Goal: Task Accomplishment & Management: Manage account settings

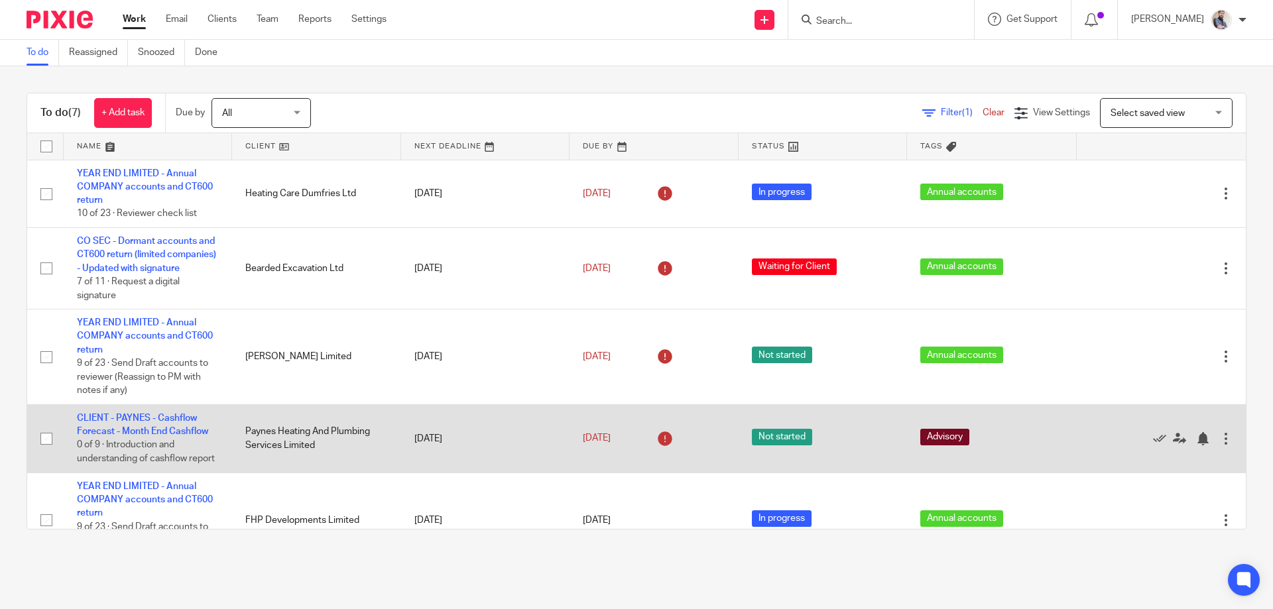
scroll to position [188, 0]
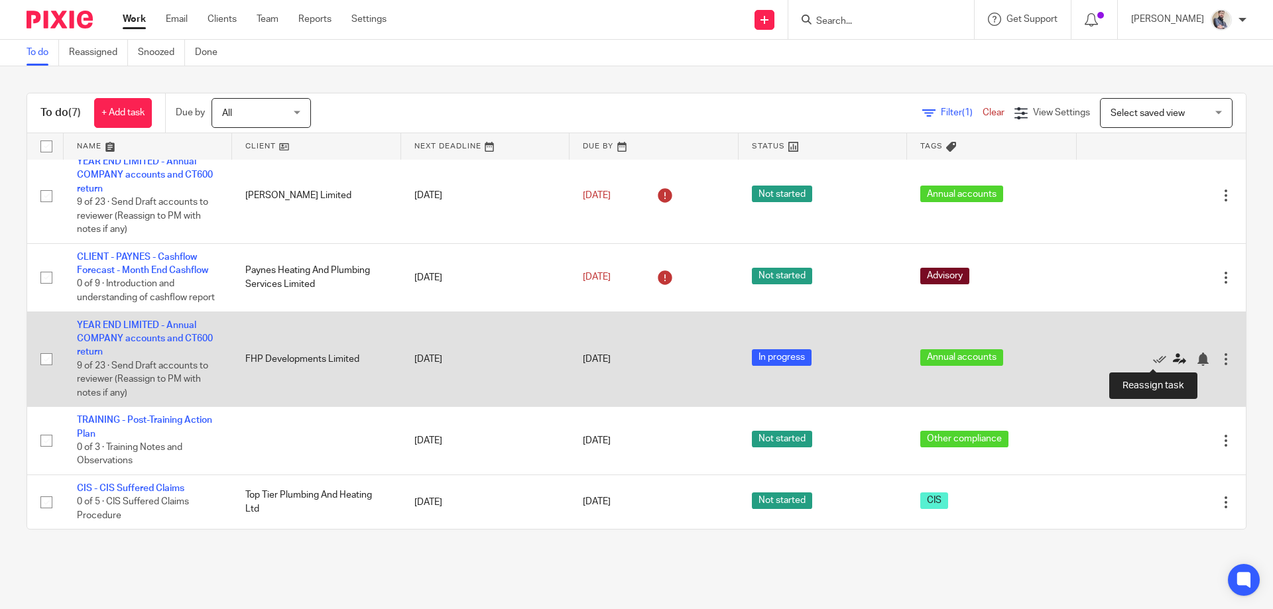
click at [1173, 361] on icon at bounding box center [1179, 359] width 13 height 13
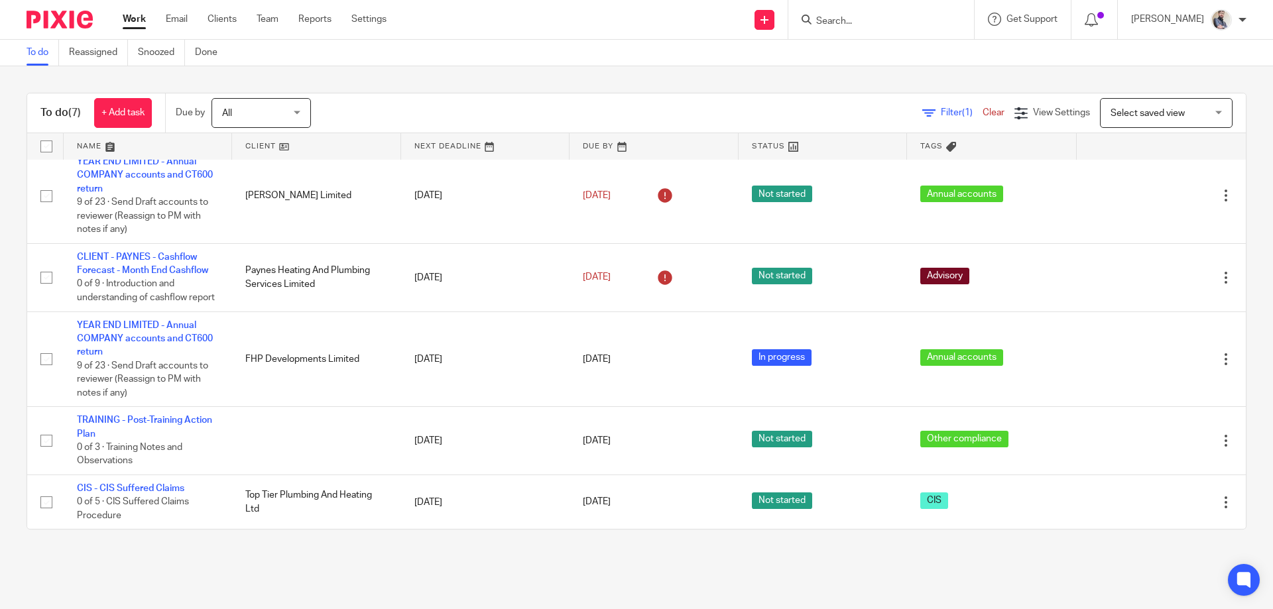
scroll to position [188, 0]
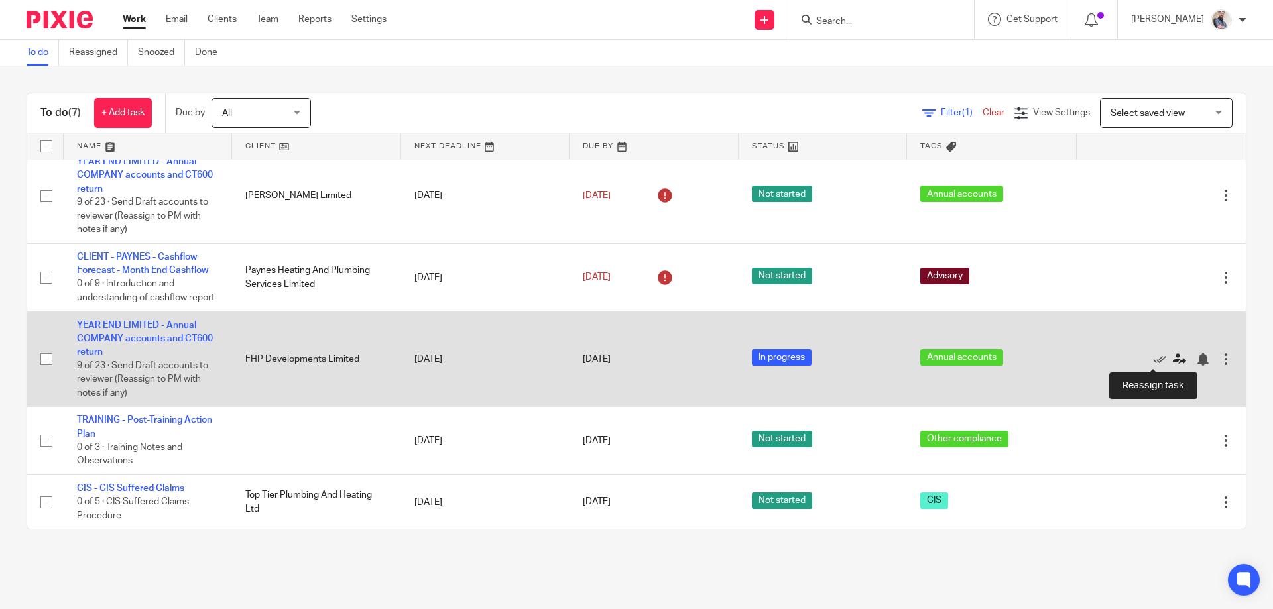
click at [1173, 361] on icon at bounding box center [1179, 359] width 13 height 13
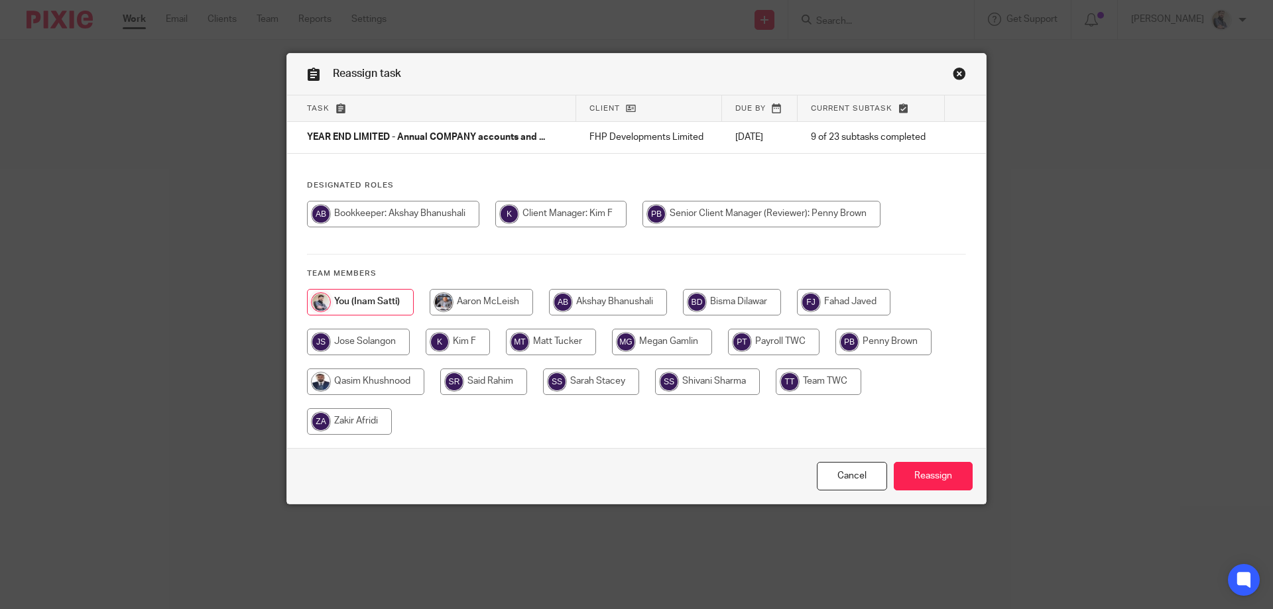
click at [354, 424] on input "radio" at bounding box center [349, 421] width 85 height 27
radio input "true"
click at [916, 486] on input "Reassign" at bounding box center [933, 476] width 79 height 29
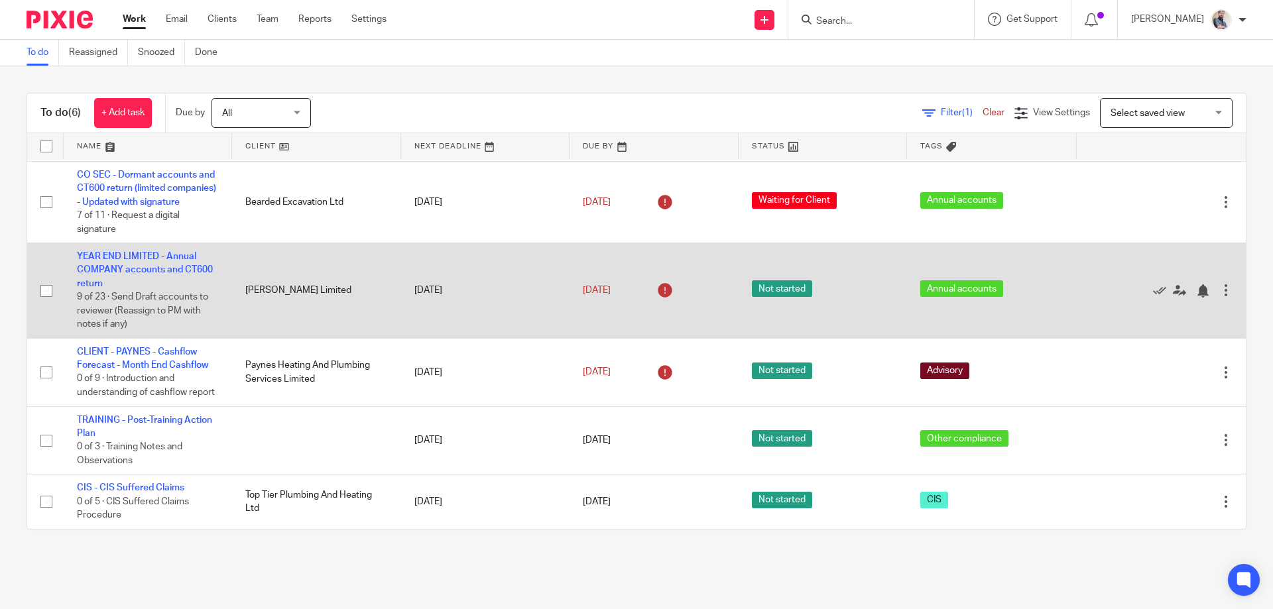
scroll to position [93, 0]
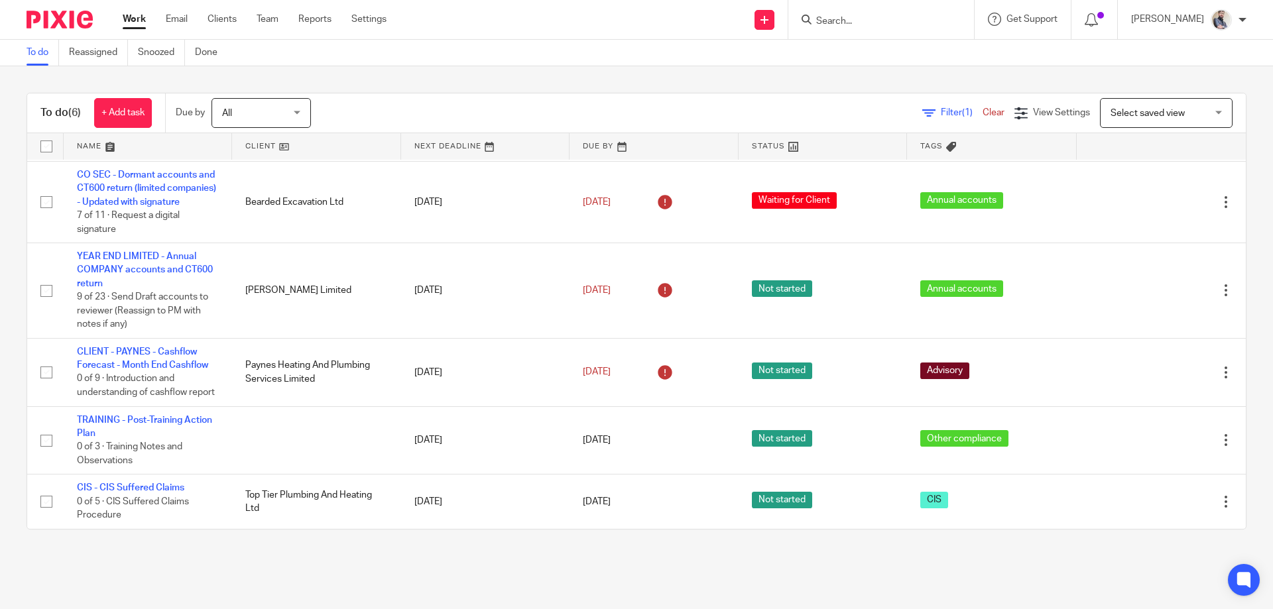
click at [878, 23] on input "Search" at bounding box center [874, 22] width 119 height 12
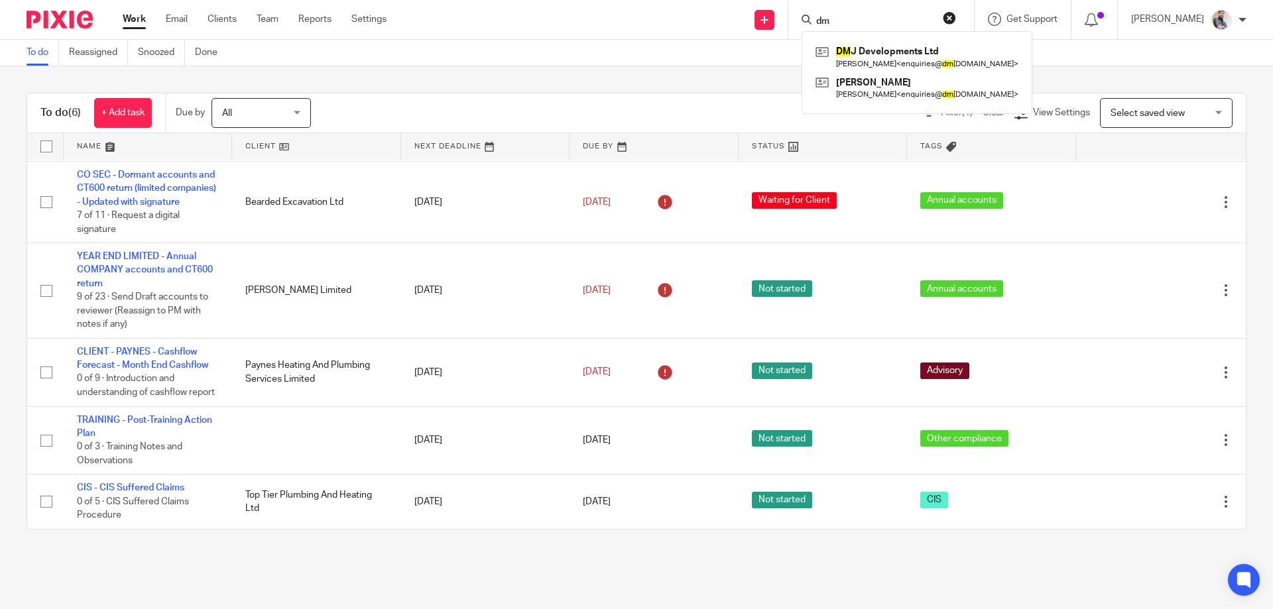
type input "d"
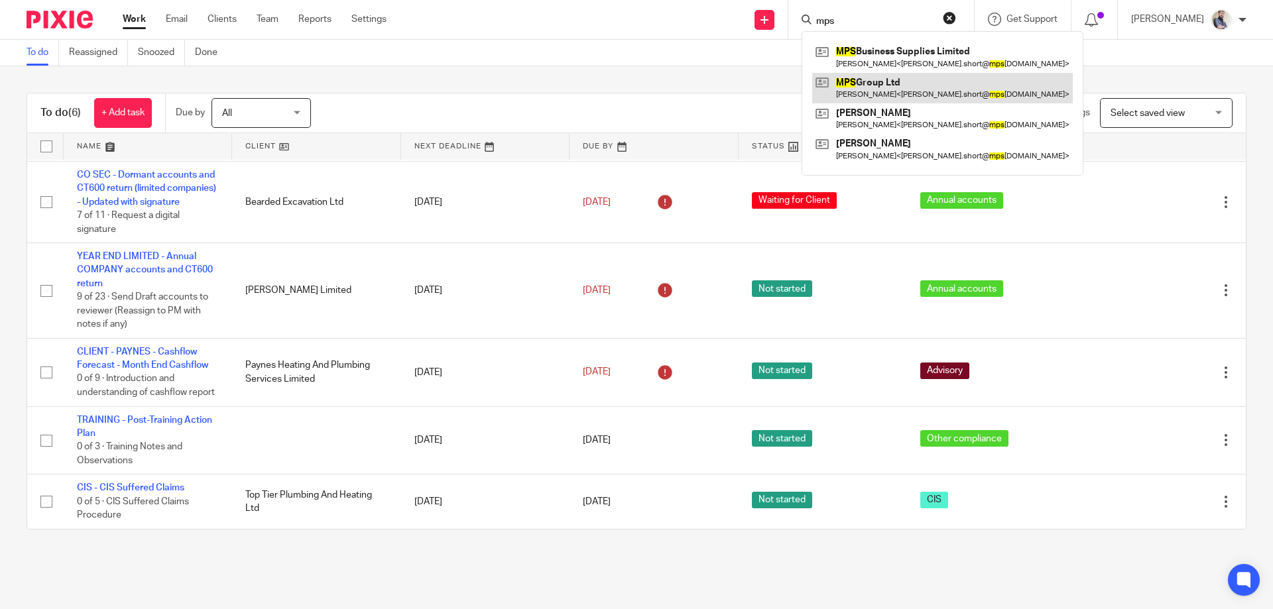
type input "mps"
click at [898, 91] on link at bounding box center [942, 88] width 261 height 30
click at [516, 79] on div "To do (6) + Add task Due by All All Today Tomorrow This week Next week This mon…" at bounding box center [636, 311] width 1273 height 490
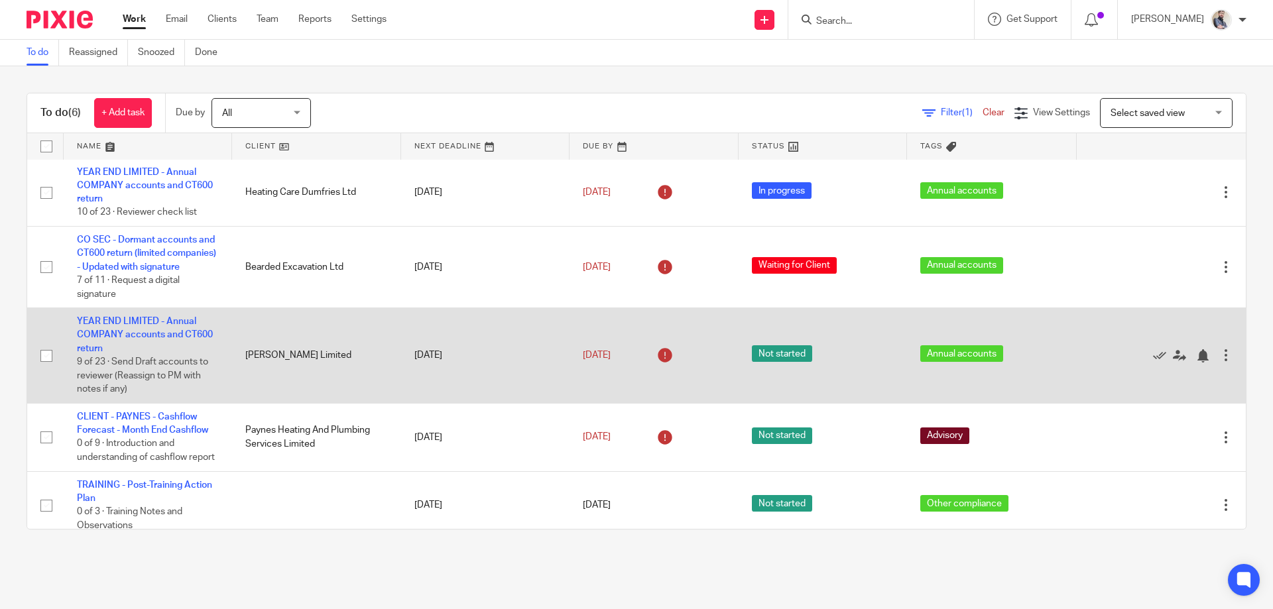
scroll to position [0, 0]
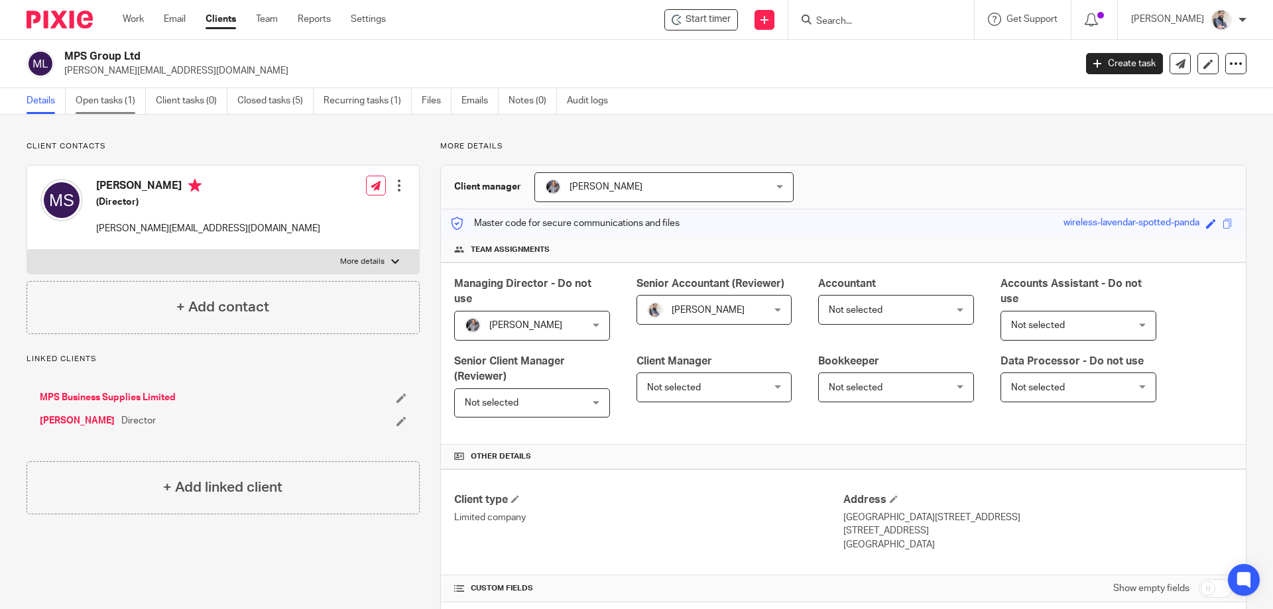
click at [113, 105] on link "Open tasks (1)" at bounding box center [111, 101] width 70 height 26
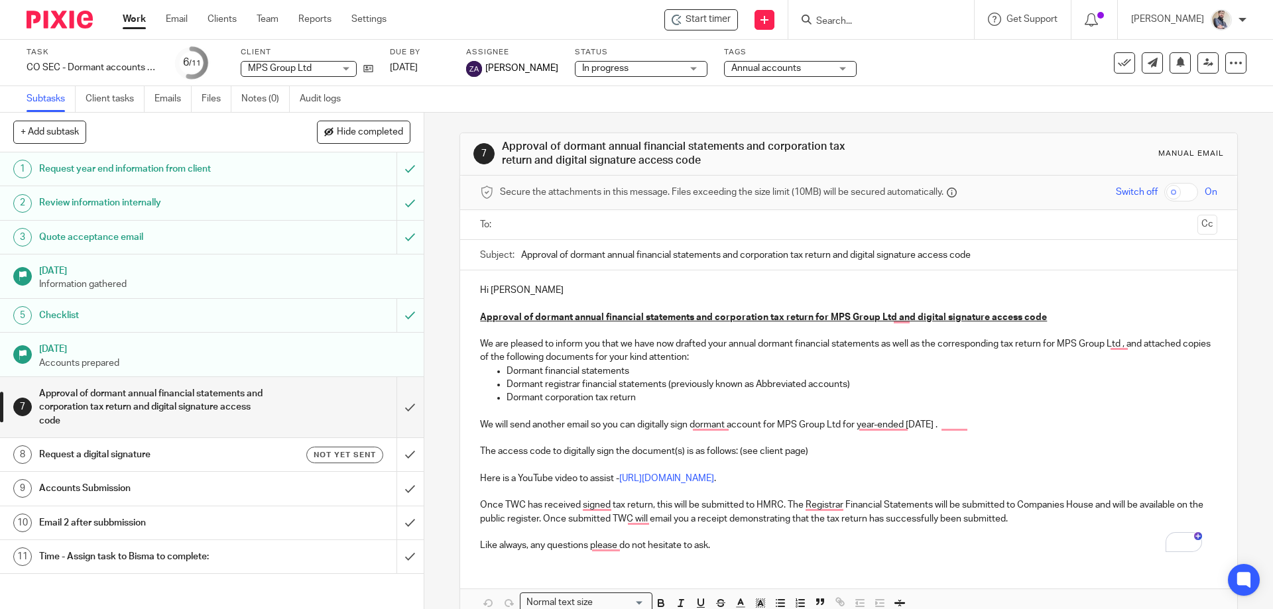
click at [914, 27] on input "Search" at bounding box center [874, 22] width 119 height 12
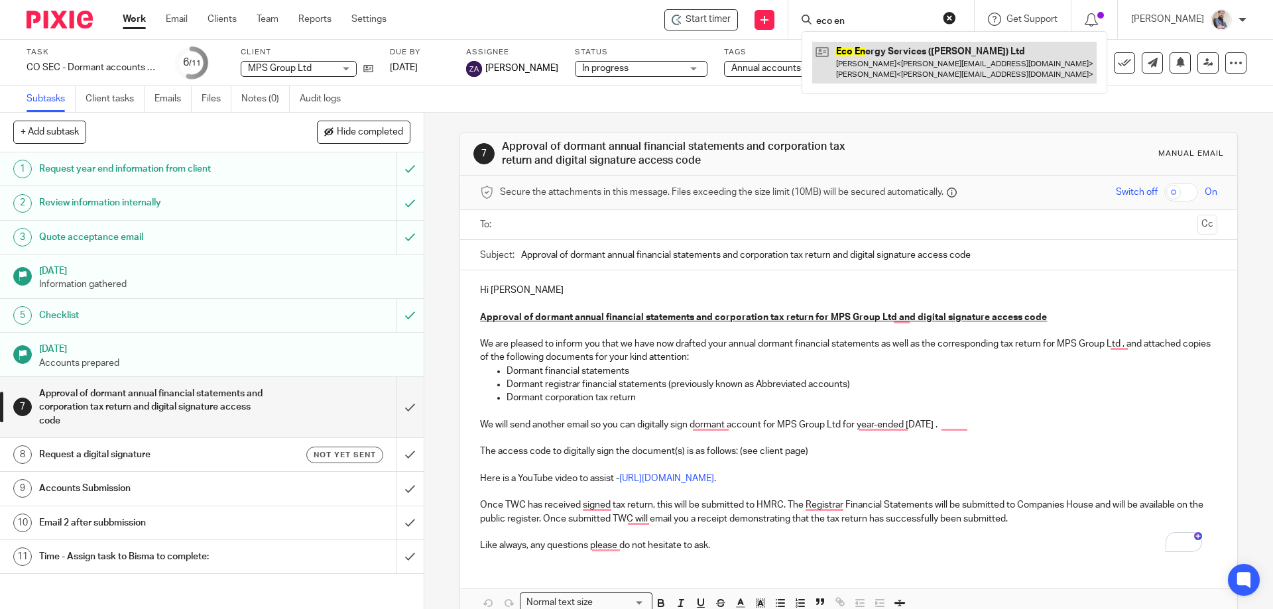
type input "eco en"
click at [945, 51] on link at bounding box center [954, 62] width 284 height 41
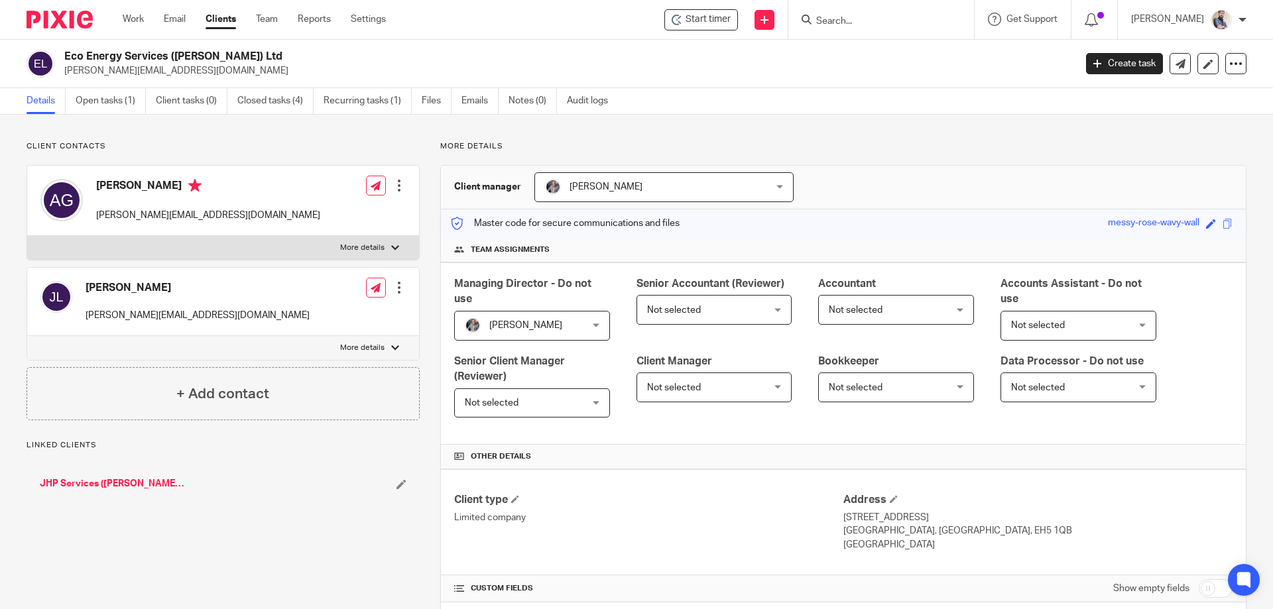
click at [130, 96] on link "Open tasks (1)" at bounding box center [111, 101] width 70 height 26
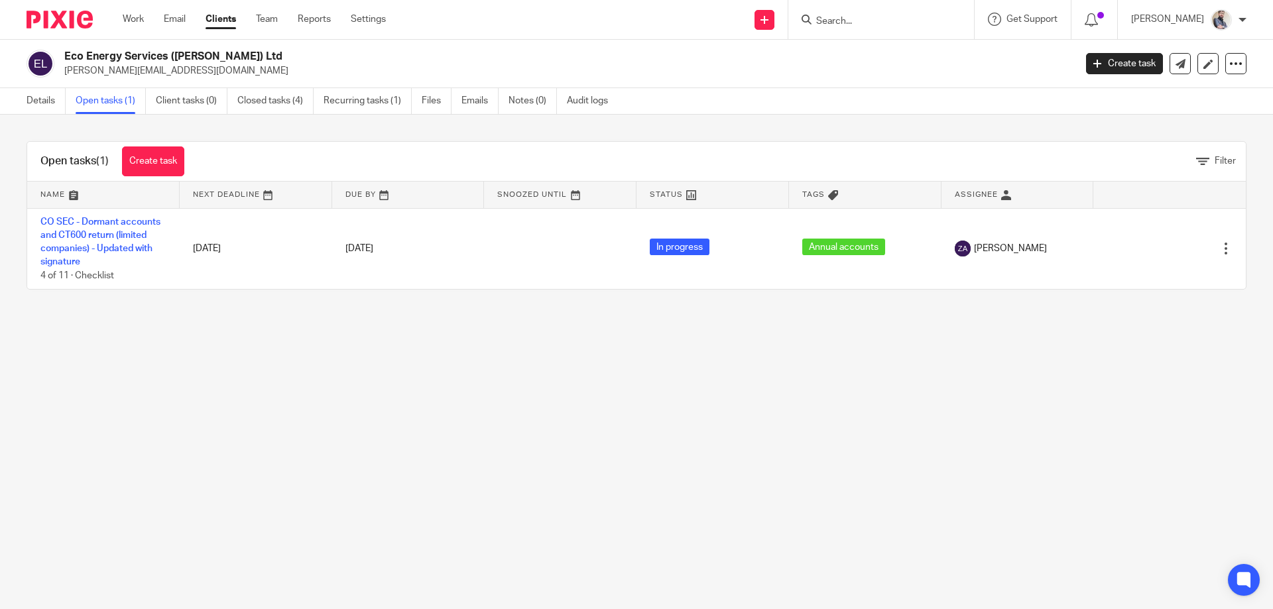
click at [96, 235] on link "CO SEC - Dormant accounts and CT600 return (limited companies) - Updated with s…" at bounding box center [100, 242] width 120 height 50
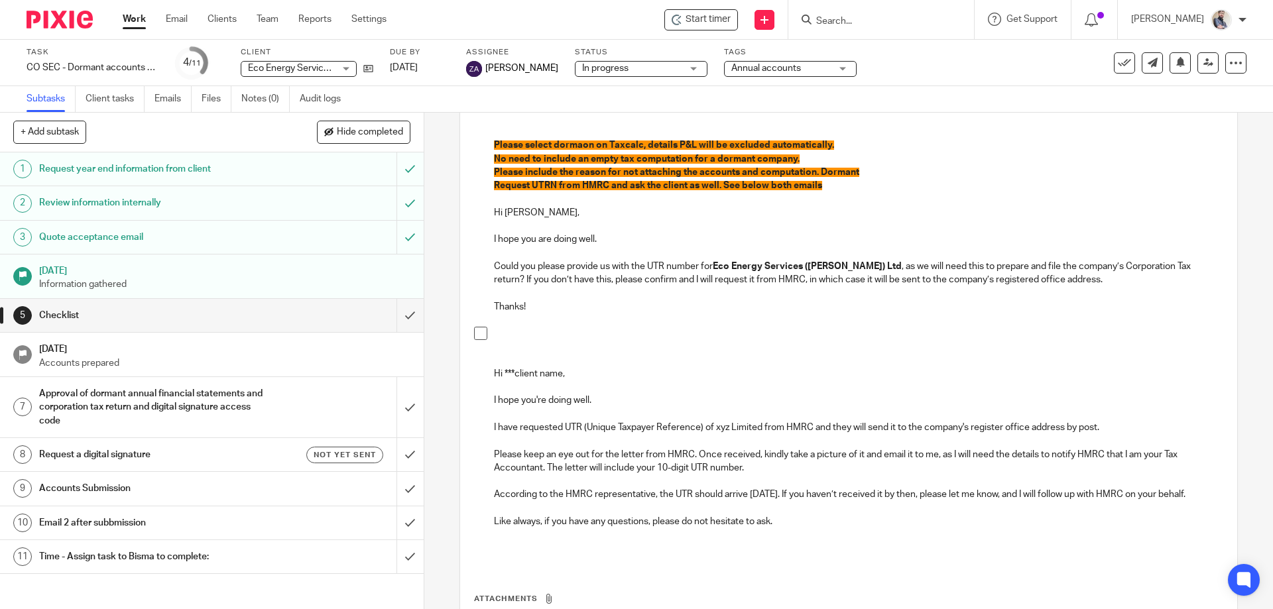
scroll to position [265, 0]
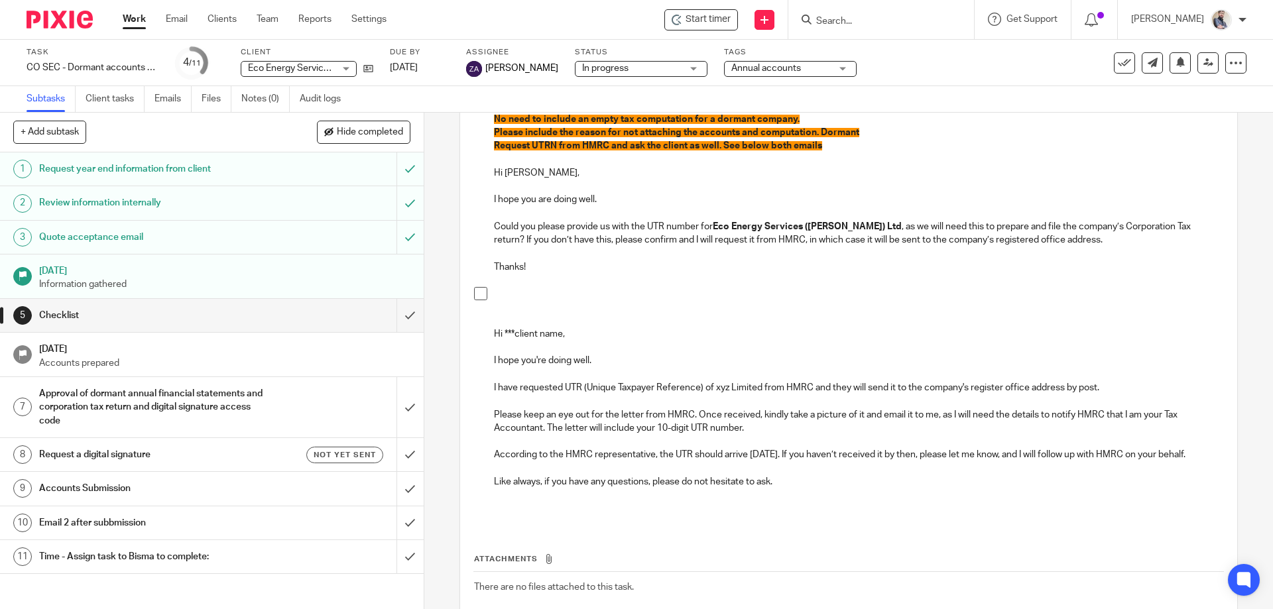
click at [767, 496] on p "Like always, if you have any questions, please do not hesitate to ask." at bounding box center [858, 488] width 729 height 27
click at [605, 410] on p "Please keep an eye out for the letter from HMRC. Once received, kindly take a p…" at bounding box center [858, 421] width 729 height 27
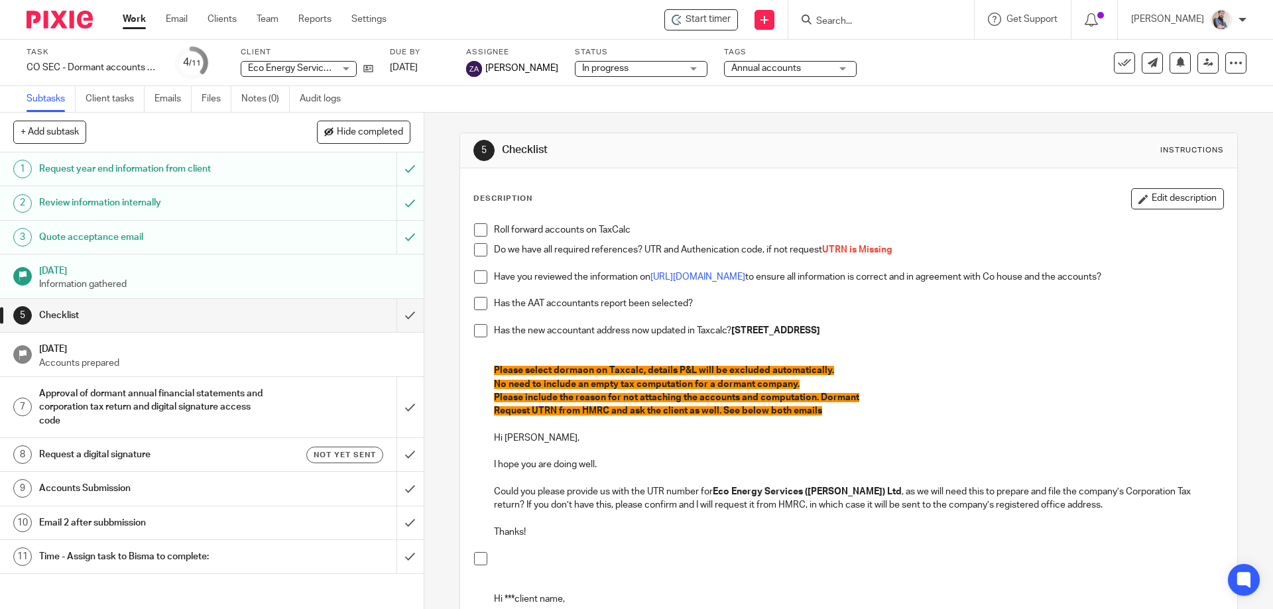
click at [500, 486] on p "Could you please provide us with the UTR number for Eco Energy Services (Scot) …" at bounding box center [858, 498] width 729 height 27
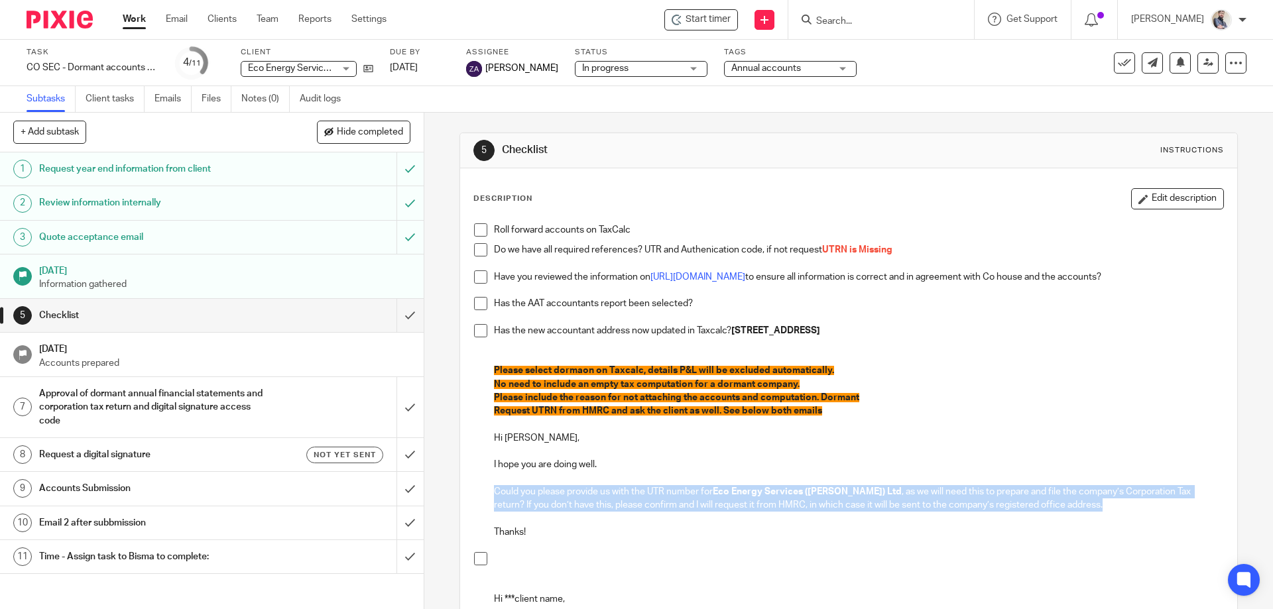
copy p "Could you please provide us with the UTR number for Eco Energy Services (Scot) …"
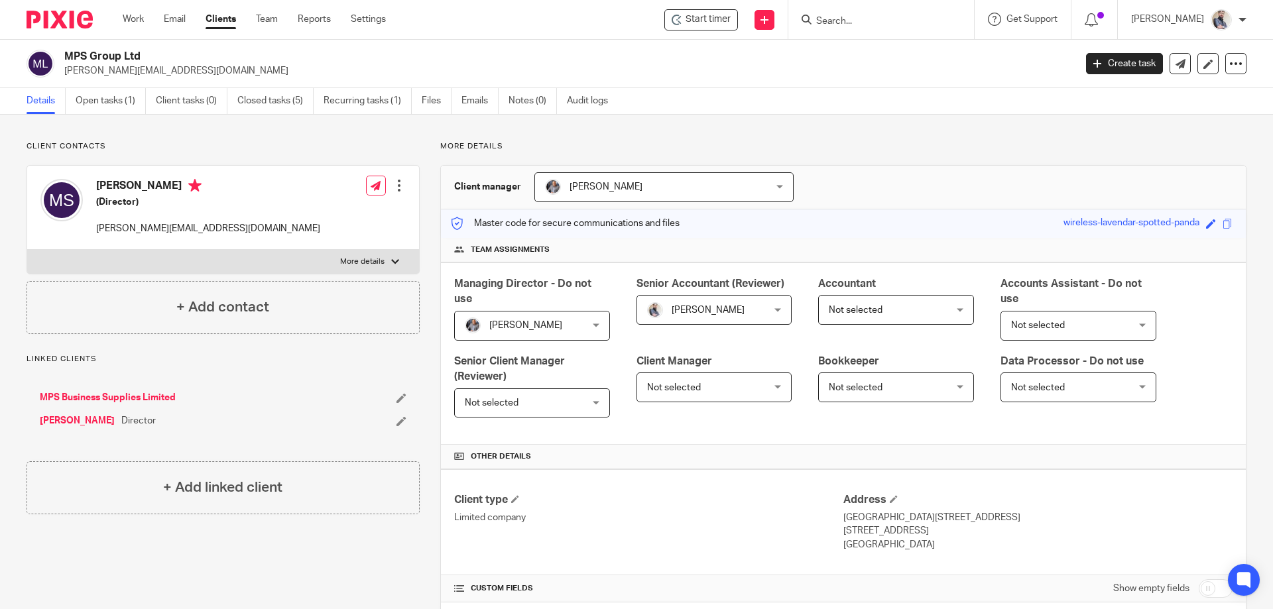
drag, startPoint x: 95, startPoint y: 179, endPoint x: 133, endPoint y: 180, distance: 37.8
click at [133, 180] on div "[PERSON_NAME] (Director) [PERSON_NAME][EMAIL_ADDRESS][DOMAIN_NAME]" at bounding box center [180, 207] width 280 height 70
copy h4 "[PERSON_NAME]"
